Goal: Transaction & Acquisition: Purchase product/service

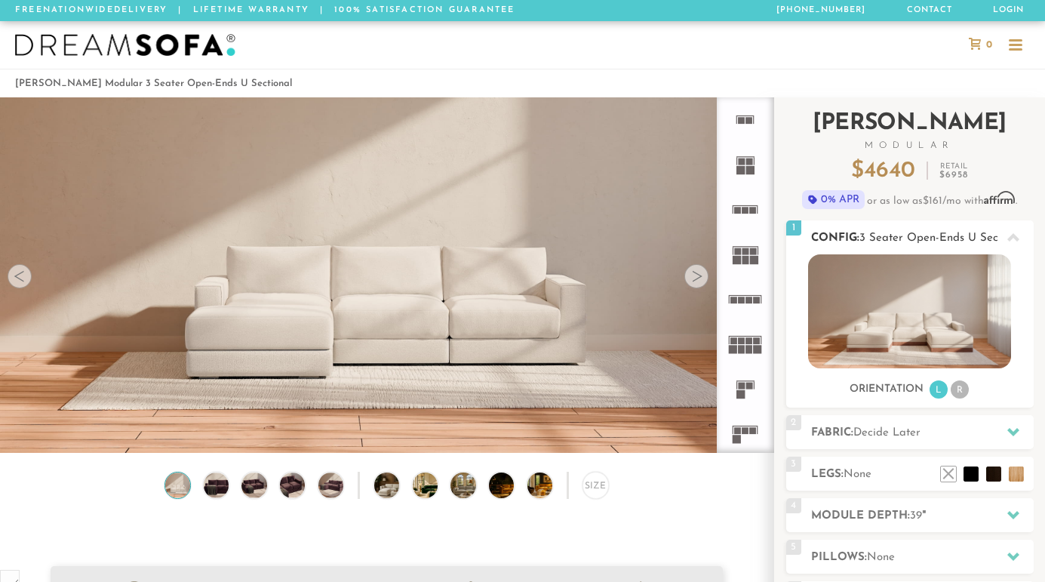
click at [1007, 238] on icon at bounding box center [1013, 238] width 12 height 12
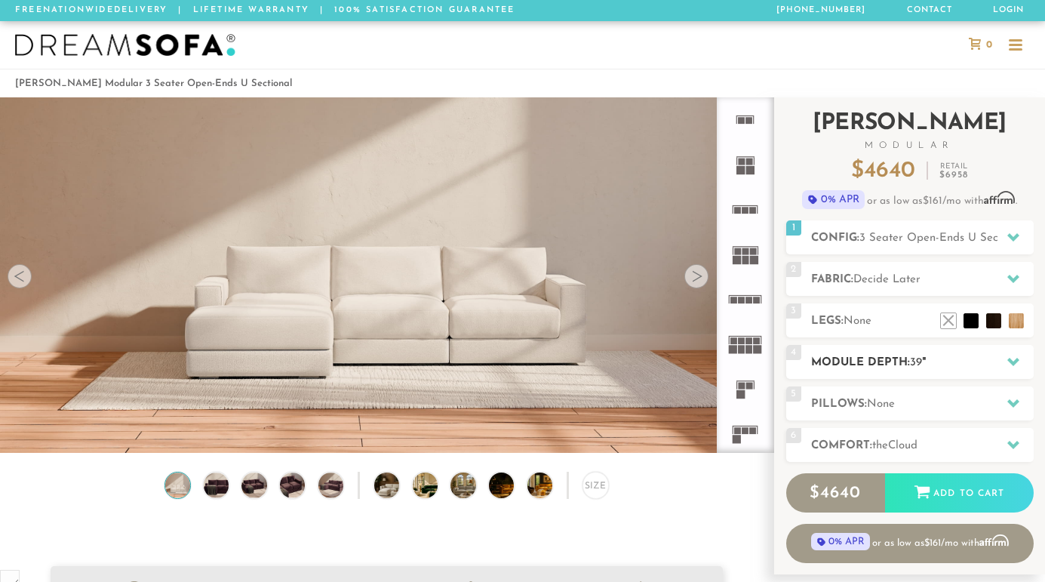
click at [1010, 364] on icon at bounding box center [1013, 361] width 12 height 12
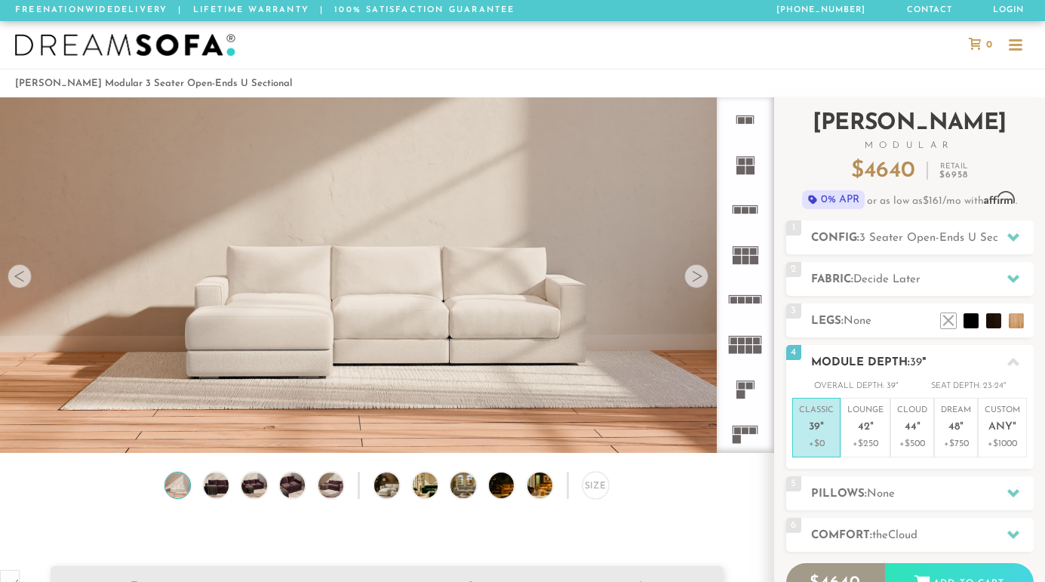
click at [1010, 355] on div at bounding box center [1013, 361] width 32 height 31
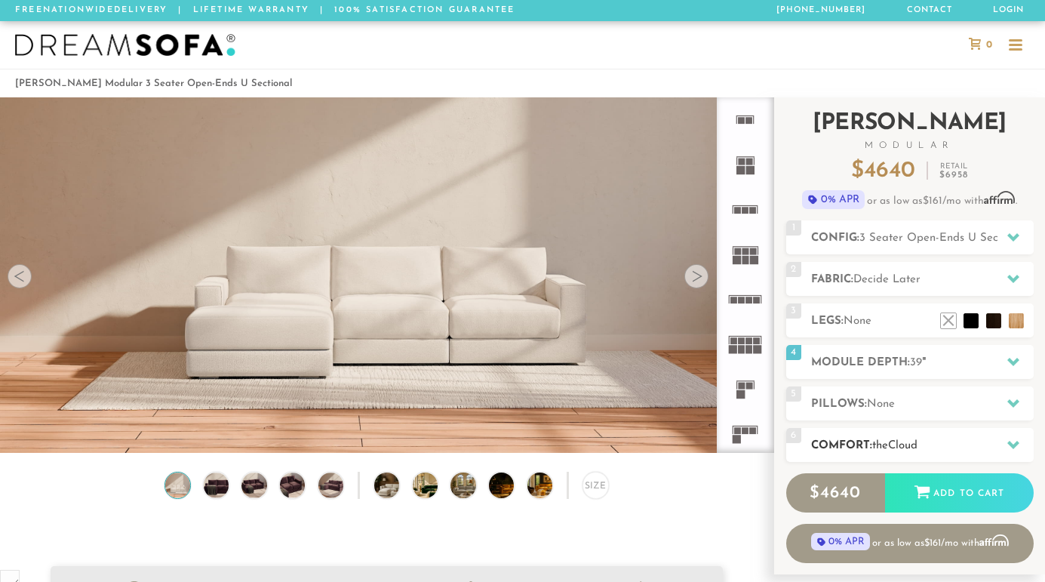
click at [1001, 448] on div at bounding box center [1013, 444] width 32 height 31
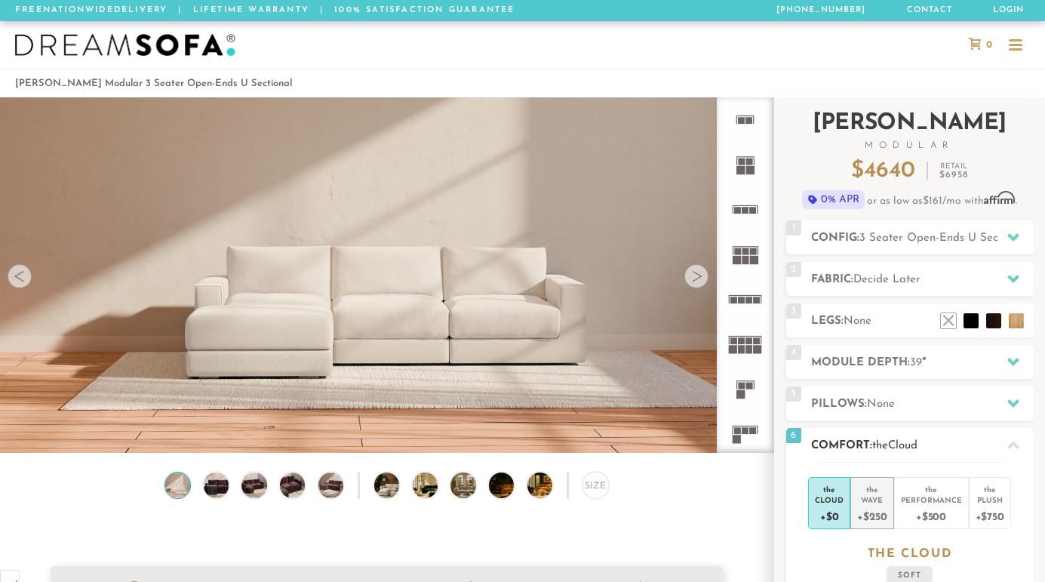
click at [862, 512] on div "+$250" at bounding box center [871, 516] width 29 height 22
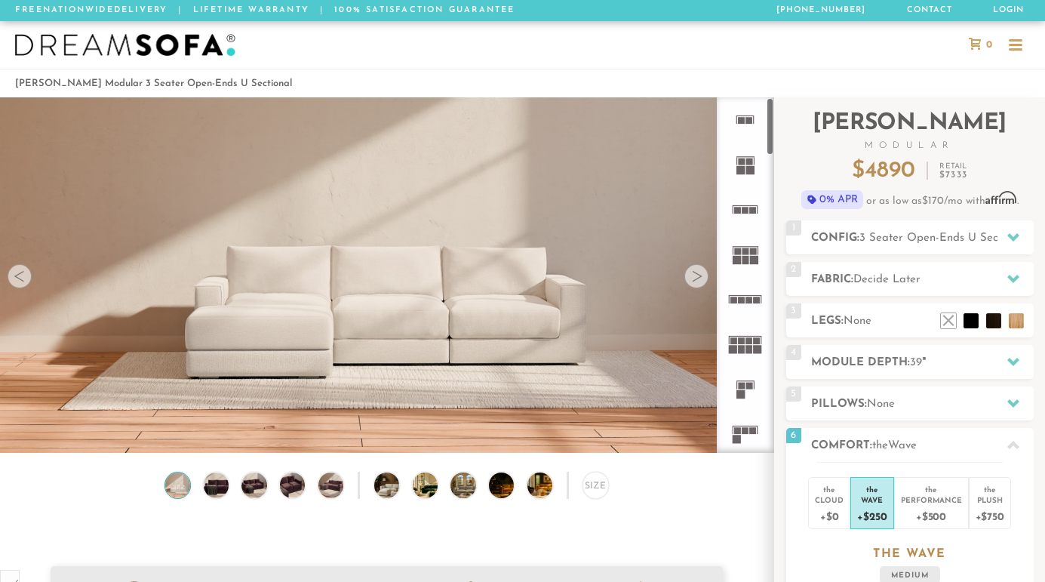
click at [693, 279] on div at bounding box center [696, 276] width 24 height 24
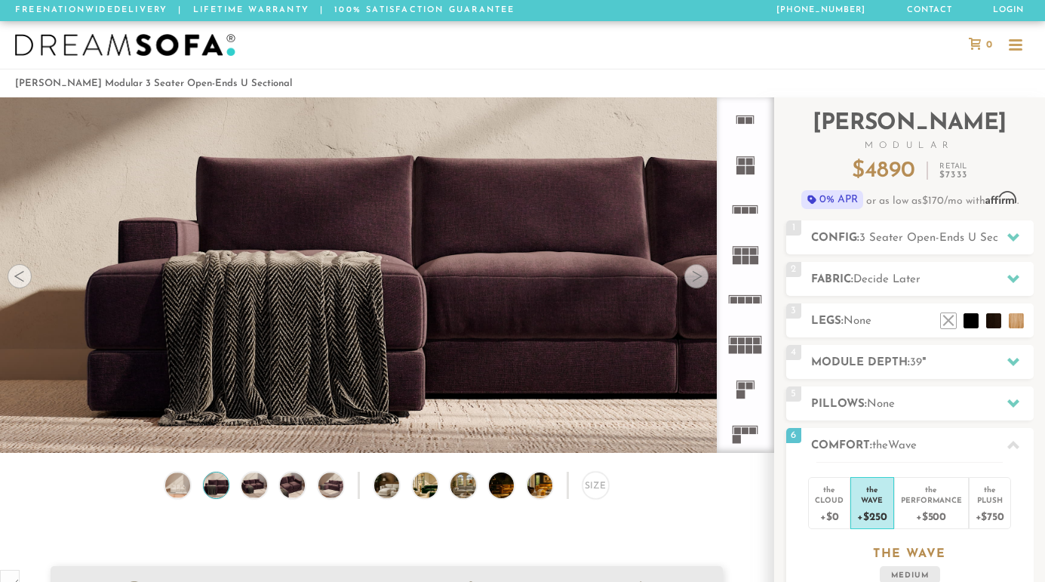
click at [693, 278] on div at bounding box center [696, 276] width 24 height 24
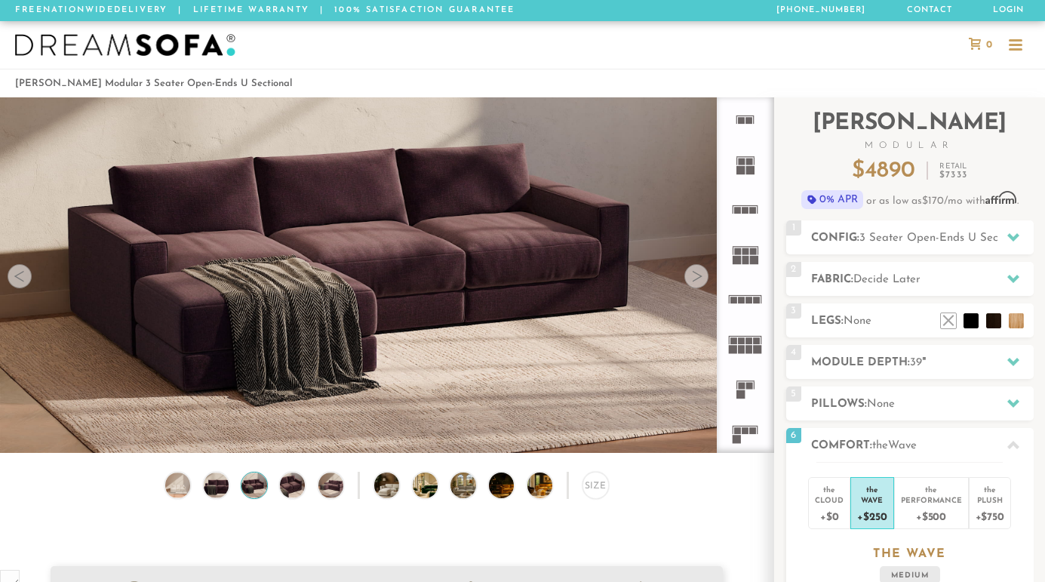
click at [693, 278] on div at bounding box center [696, 276] width 24 height 24
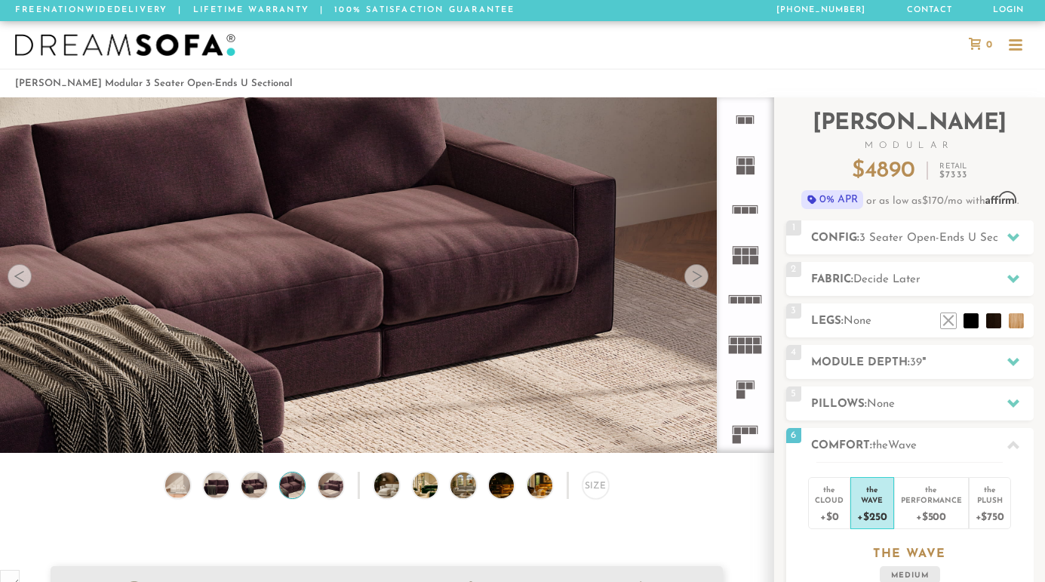
click at [693, 278] on div at bounding box center [696, 276] width 24 height 24
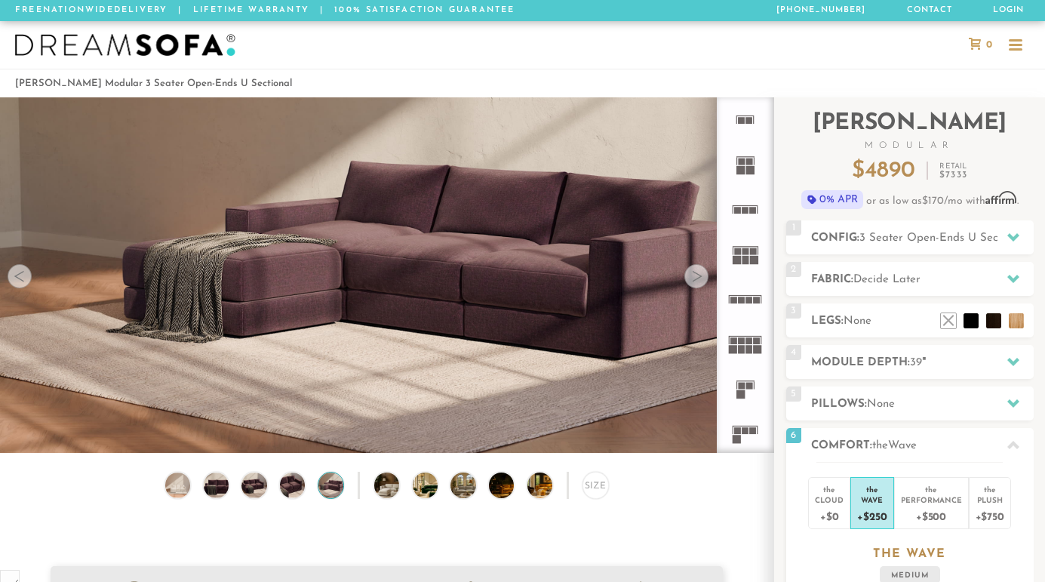
click at [693, 278] on div at bounding box center [696, 276] width 24 height 24
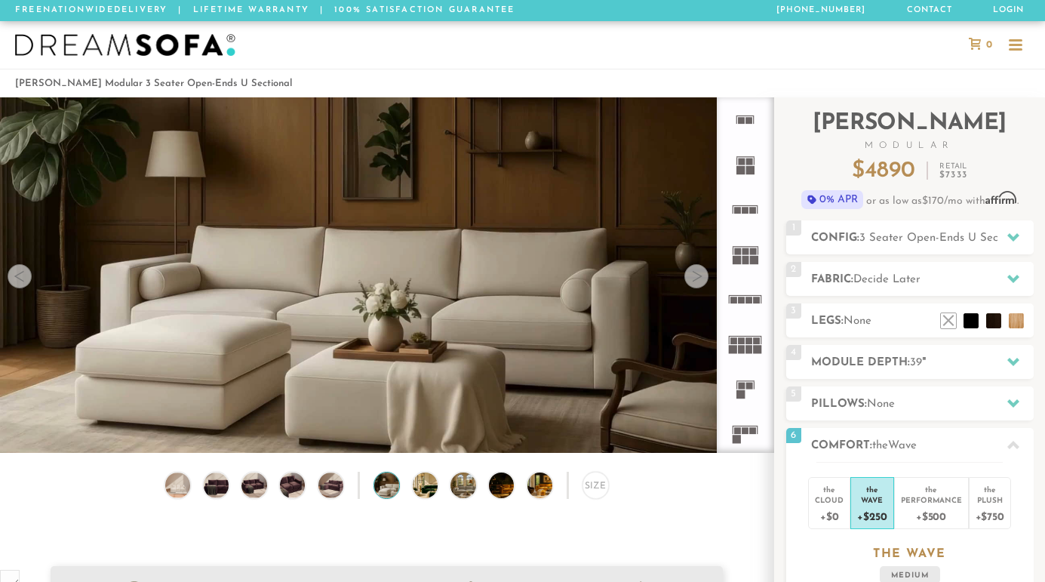
click at [693, 278] on div at bounding box center [696, 276] width 24 height 24
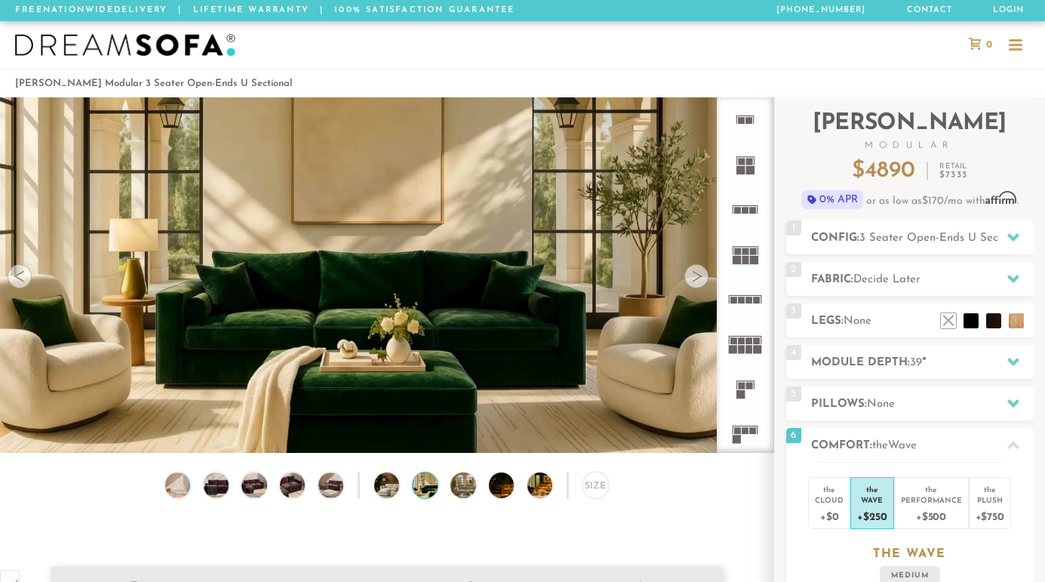
click at [693, 278] on div at bounding box center [696, 276] width 24 height 24
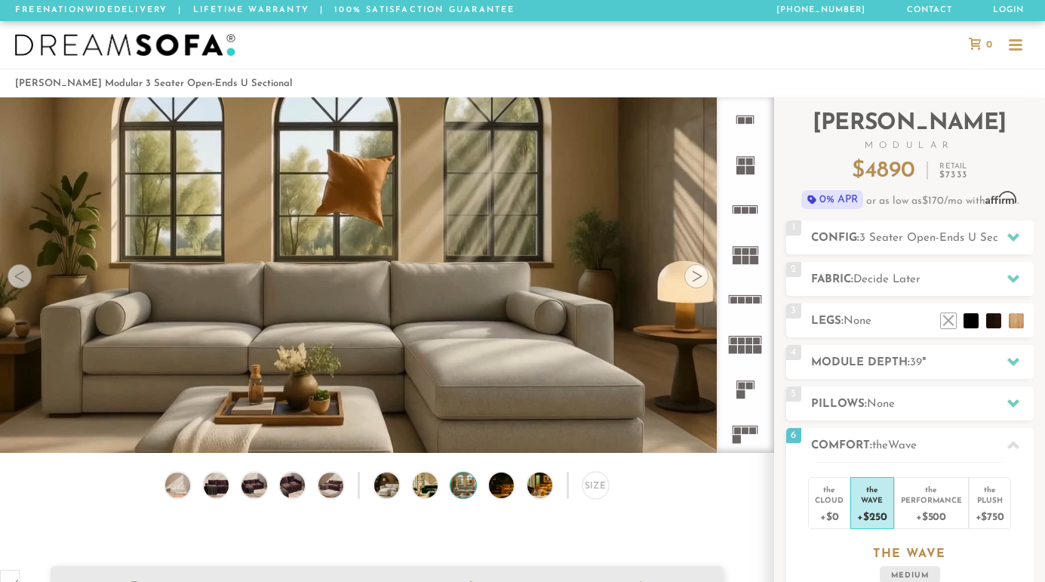
click at [693, 278] on div at bounding box center [696, 276] width 24 height 24
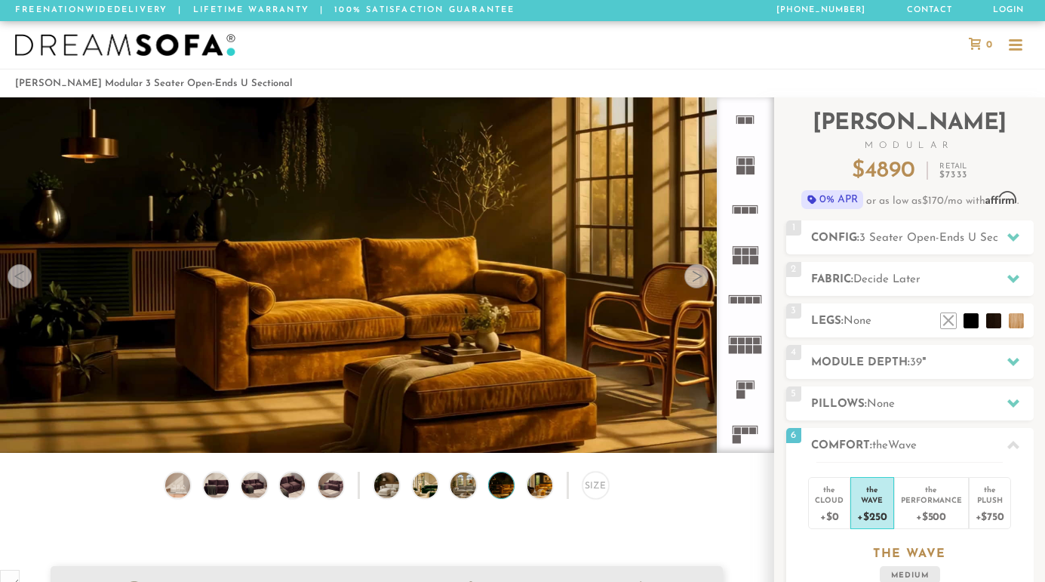
click at [693, 278] on div at bounding box center [696, 276] width 24 height 24
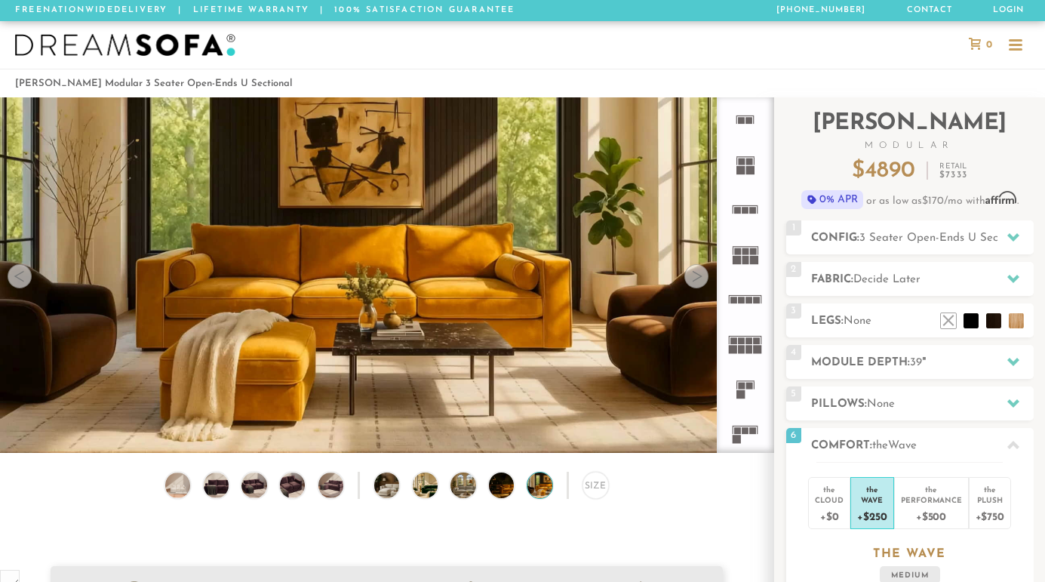
click at [693, 278] on div at bounding box center [696, 276] width 24 height 24
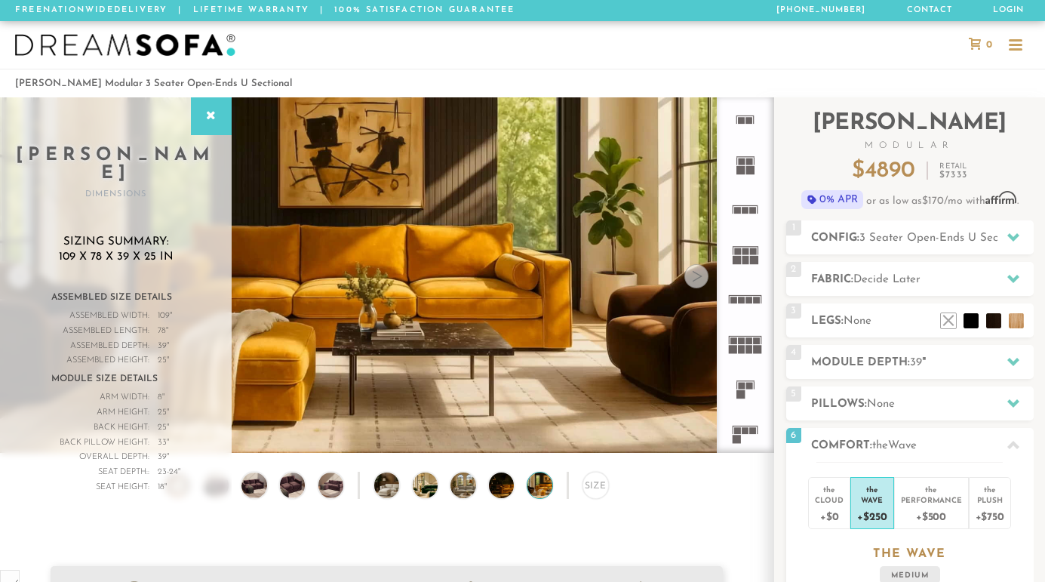
click at [694, 278] on div at bounding box center [696, 276] width 24 height 24
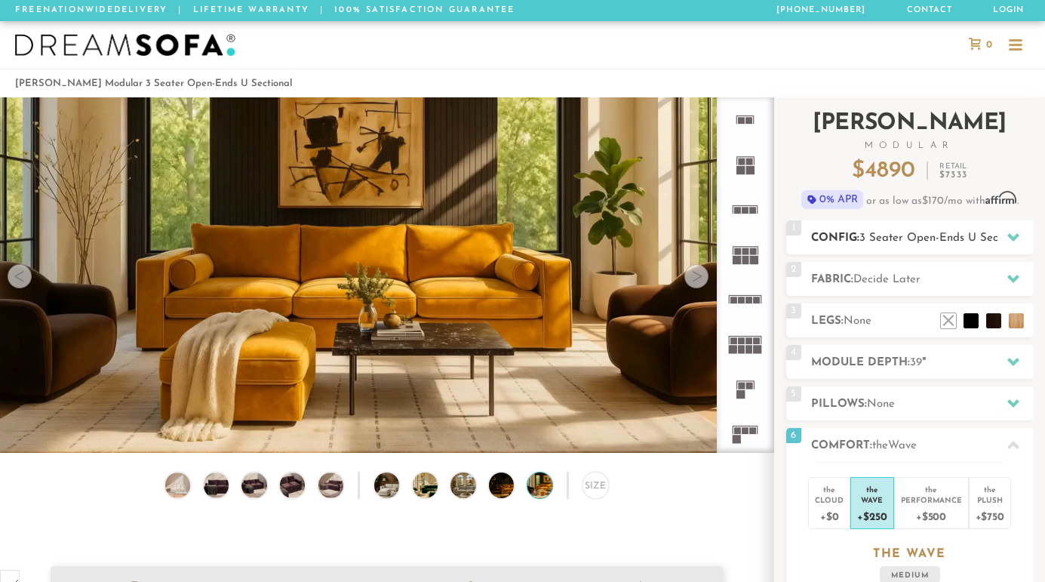
click at [1001, 235] on div at bounding box center [1013, 237] width 32 height 31
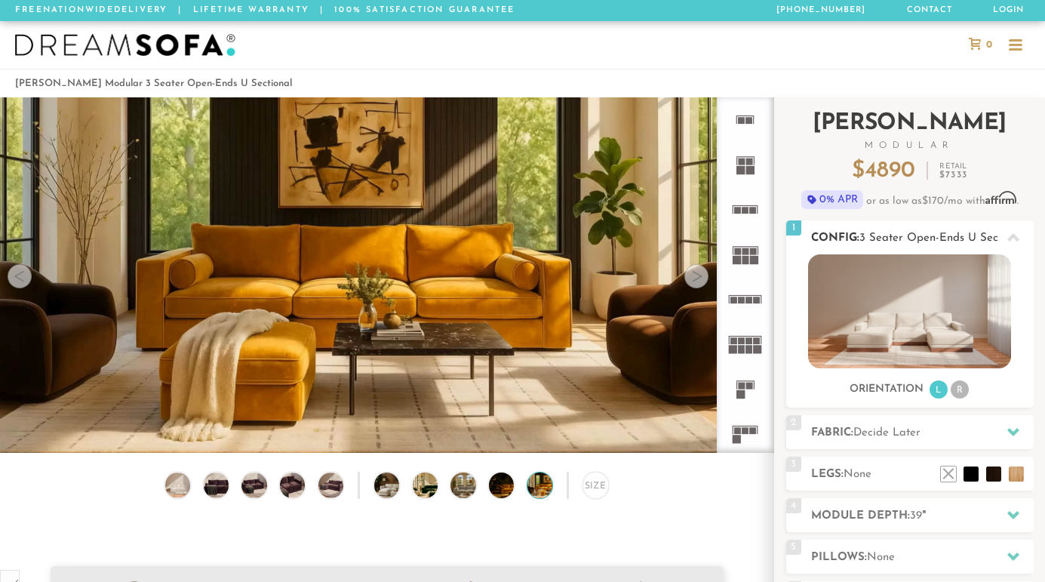
click at [1001, 234] on div at bounding box center [1013, 237] width 32 height 31
